Goal: Navigation & Orientation: Find specific page/section

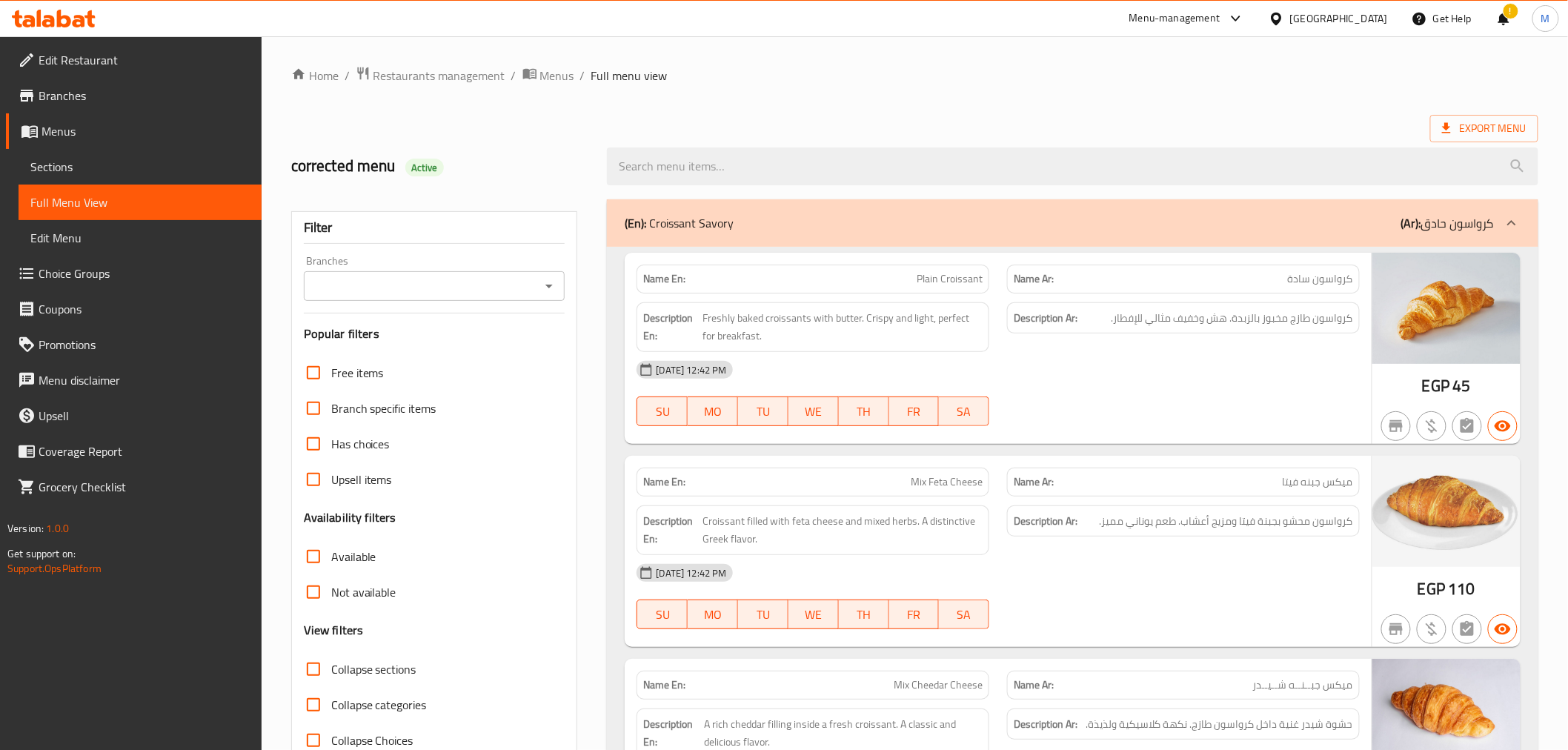
click at [887, 9] on div "Menu-management [GEOGRAPHIC_DATA] Get Help ! M" at bounding box center [784, 19] width 1568 height 36
click at [559, 155] on h2 "corrected menu Active" at bounding box center [440, 166] width 298 height 22
click at [552, 172] on h2 "corrected menu Active" at bounding box center [440, 166] width 298 height 22
click at [585, 186] on div "corrected menu Active" at bounding box center [440, 166] width 316 height 66
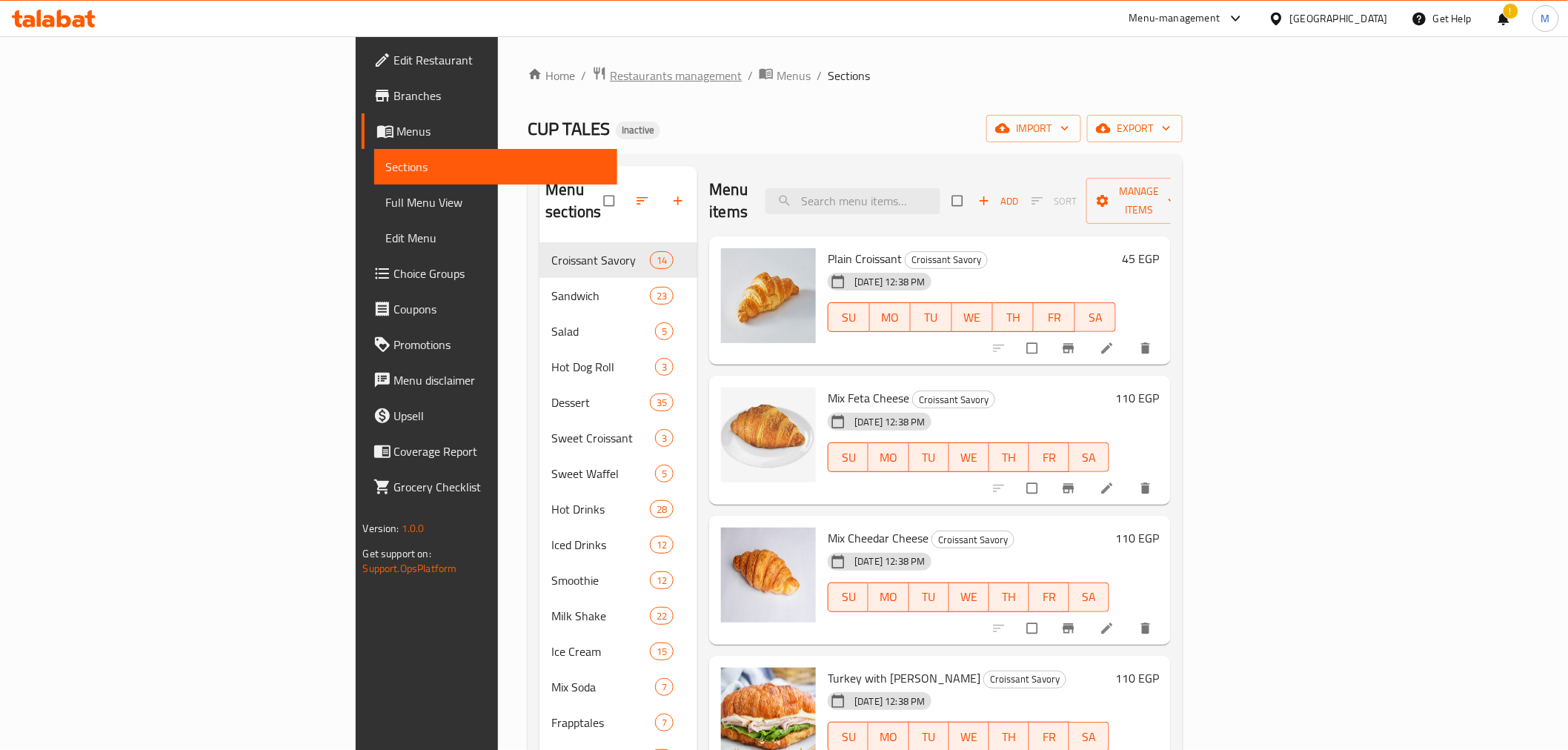
click at [610, 74] on span "Restaurants management" at bounding box center [676, 76] width 132 height 18
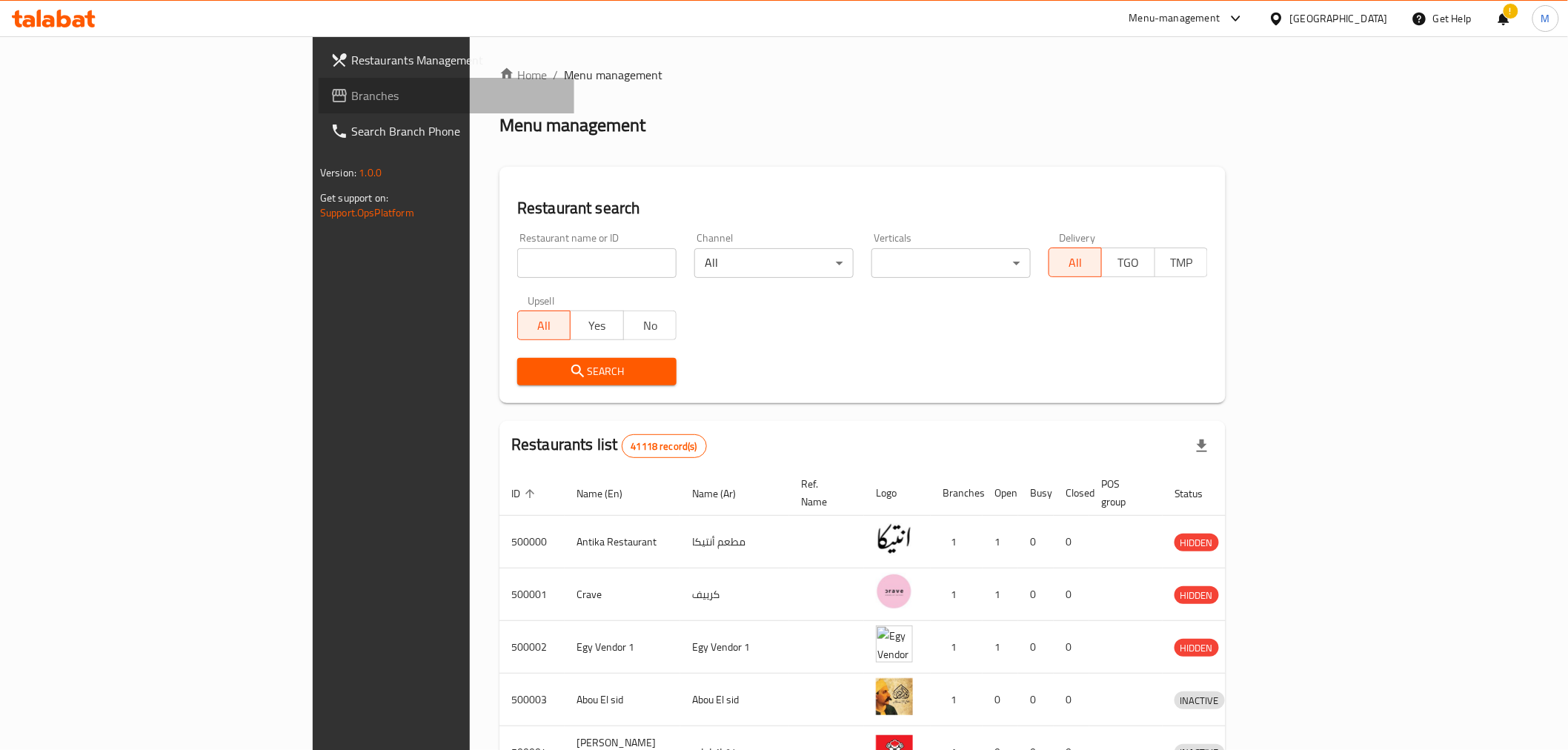
click at [351, 105] on span "Branches" at bounding box center [457, 96] width 211 height 18
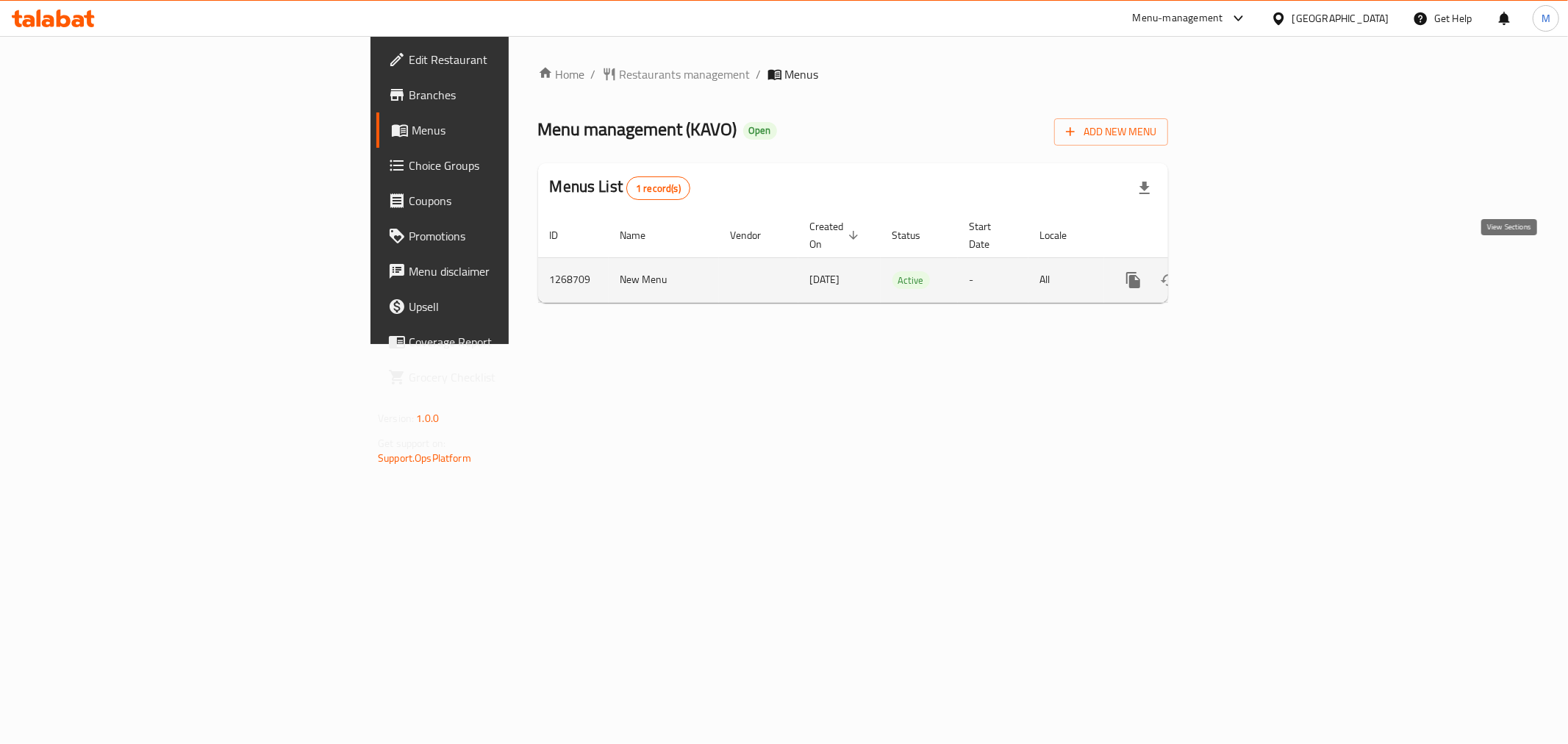
click at [1248, 271] on icon "enhanced table" at bounding box center [1240, 280] width 18 height 18
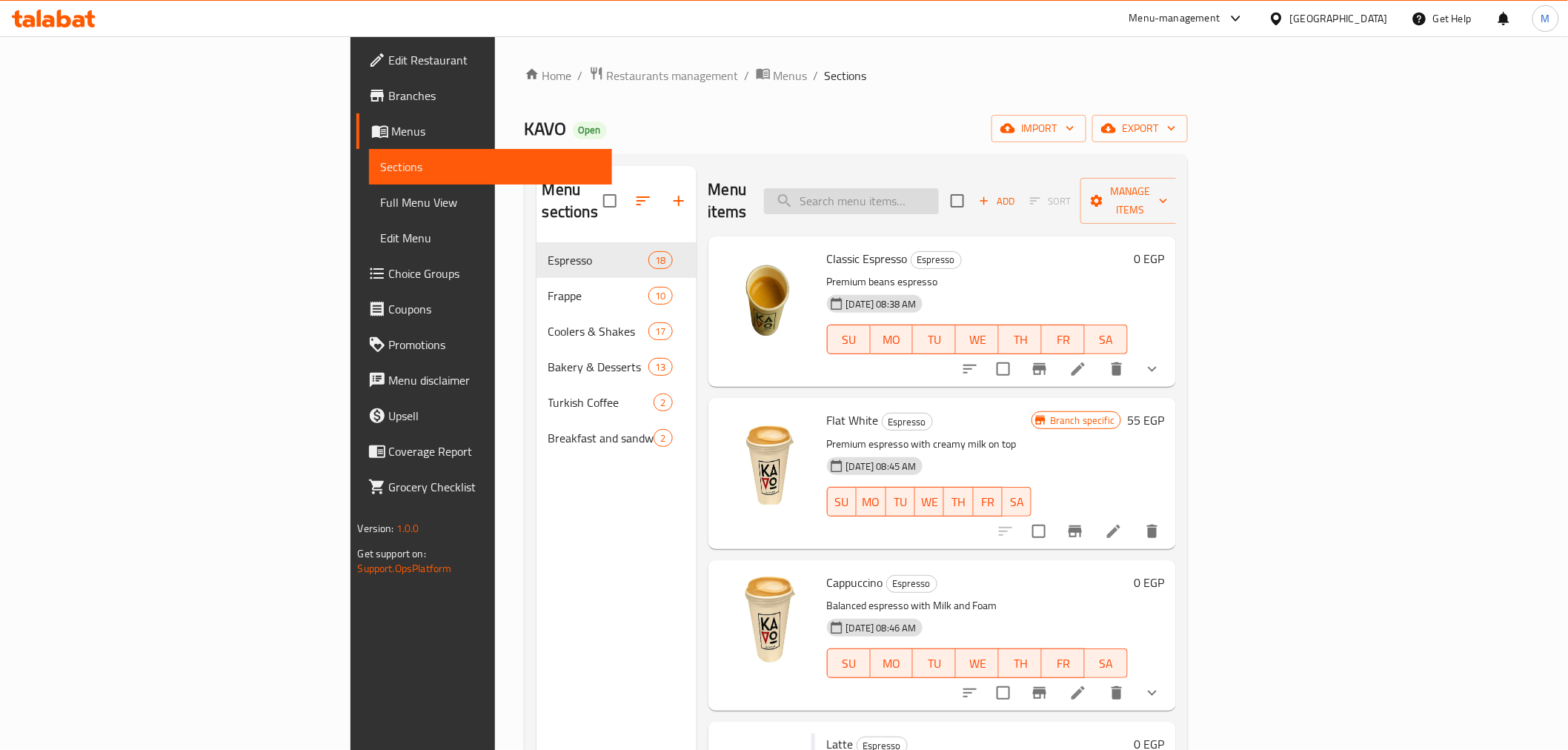
click at [938, 200] on input "search" at bounding box center [852, 200] width 175 height 26
paste input "748433"
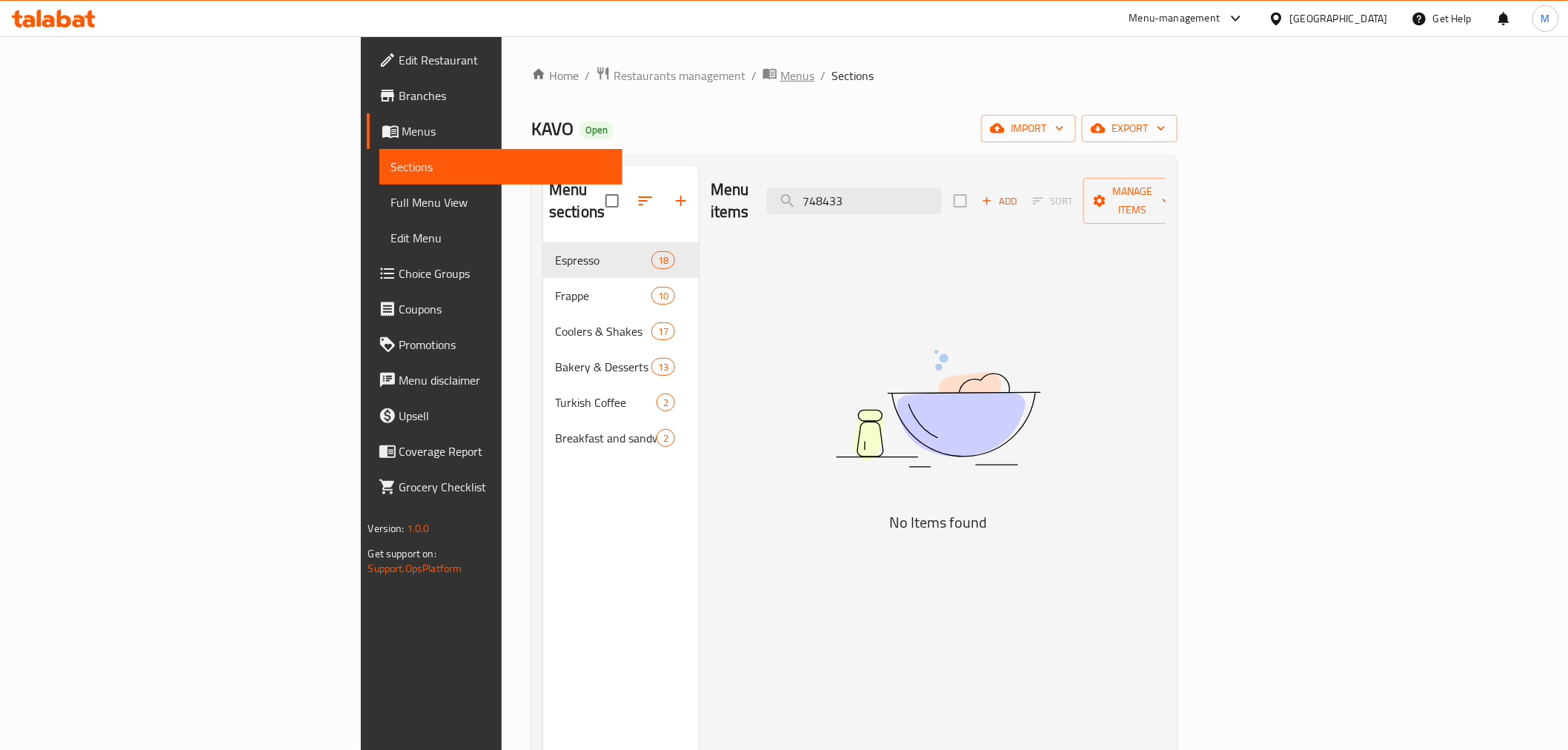
type input "748433"
click at [780, 82] on span "Menus" at bounding box center [797, 76] width 34 height 18
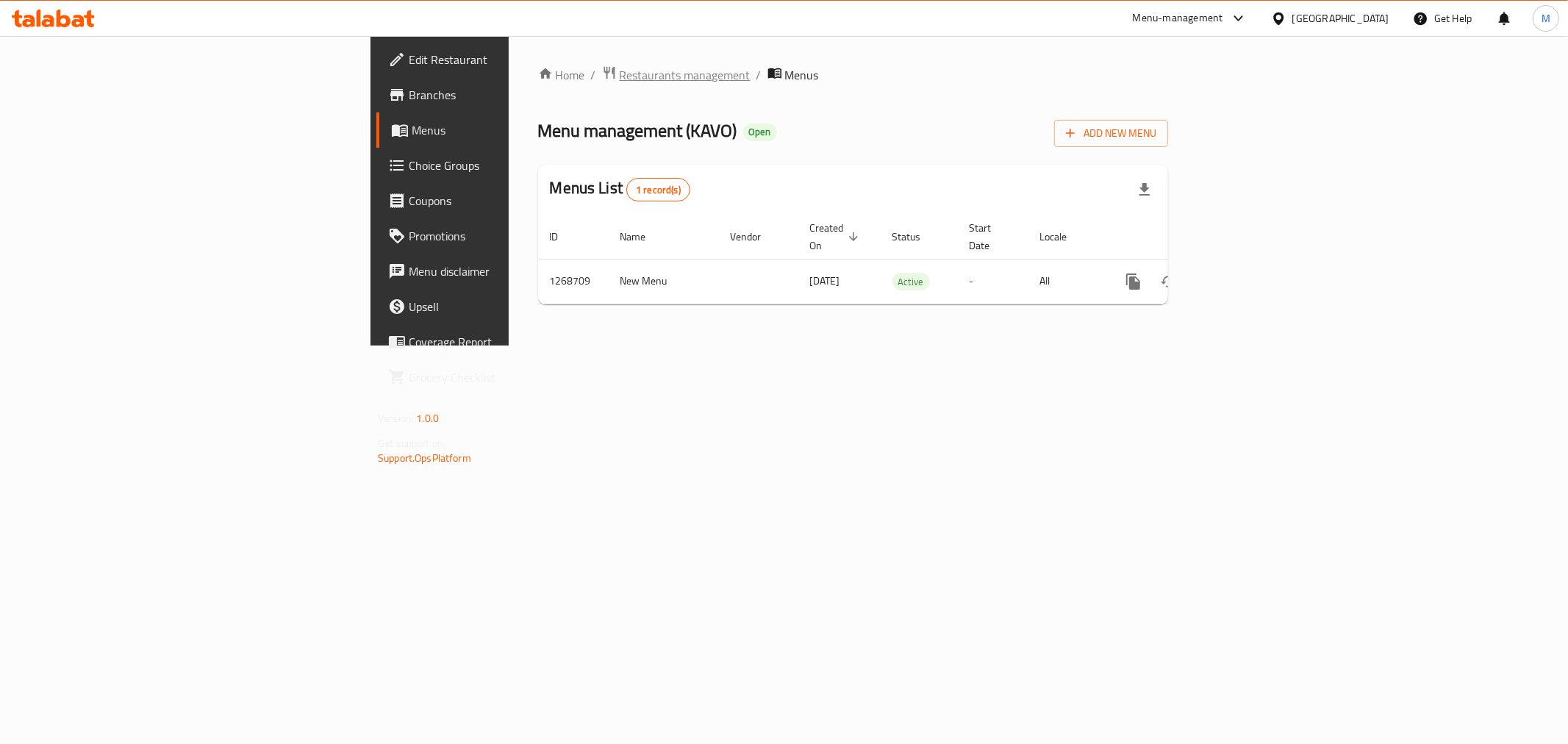
click at [619, 74] on span "Restaurants management" at bounding box center [685, 75] width 131 height 18
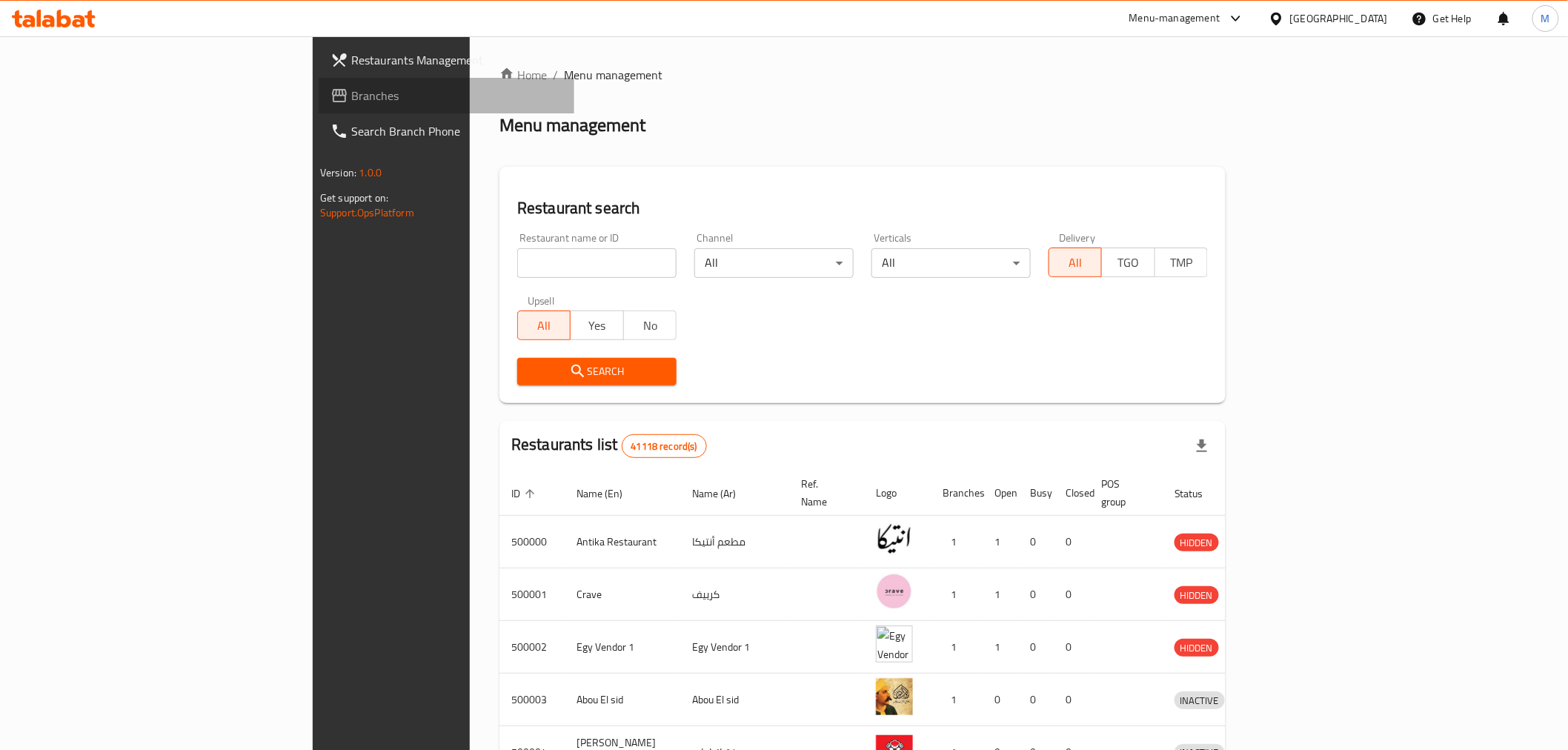
click at [351, 92] on span "Branches" at bounding box center [457, 96] width 211 height 18
